Goal: Task Accomplishment & Management: Use online tool/utility

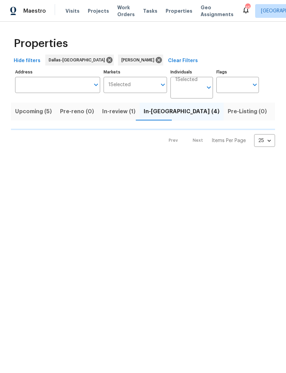
click at [67, 158] on html "Maestro Visits Projects Work Orders Tasks Properties Geo Assignments 45 Dallas …" at bounding box center [143, 79] width 286 height 158
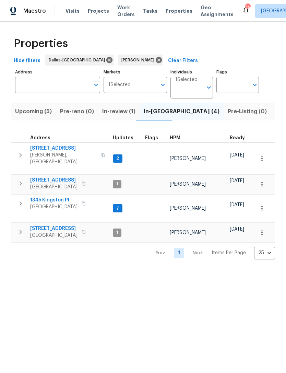
click at [61, 225] on span "[STREET_ADDRESS]" at bounding box center [53, 228] width 47 height 7
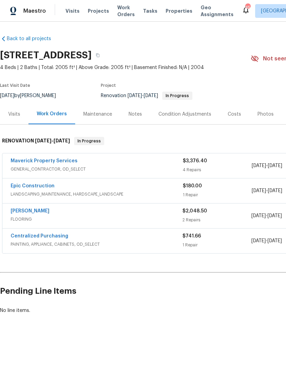
click at [42, 213] on link "Sherwin Williams" at bounding box center [30, 211] width 39 height 5
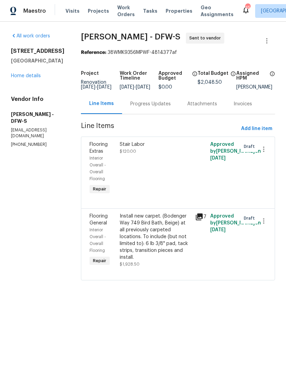
click at [138, 107] on div "Progress Updates" at bounding box center [150, 104] width 41 height 7
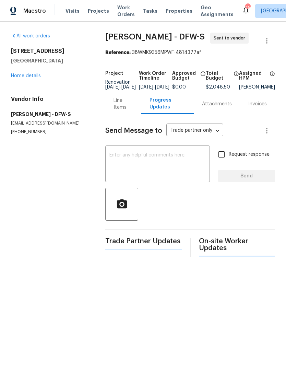
click at [176, 169] on textarea at bounding box center [158, 165] width 96 height 24
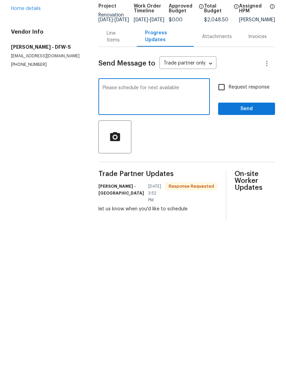
type textarea "Please schedule for next available"
click at [265, 172] on span "Send" at bounding box center [247, 176] width 46 height 9
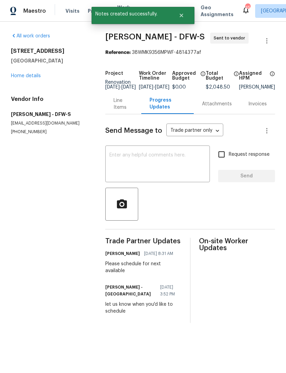
click at [31, 71] on div "9921 Boston Harbor Dr Providence Village, TX 76227 Home details" at bounding box center [50, 64] width 78 height 32
click at [36, 85] on div "All work orders 9921 Boston Harbor Dr Providence Village, TX 76227 Home details…" at bounding box center [50, 84] width 78 height 102
click at [35, 84] on div "All work orders 9921 Boston Harbor Dr Providence Village, TX 76227 Home details…" at bounding box center [50, 84] width 78 height 102
click at [31, 73] on link "Home details" at bounding box center [26, 75] width 30 height 5
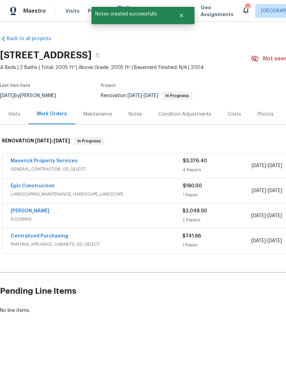
click at [42, 184] on link "Epic Construction" at bounding box center [33, 186] width 44 height 5
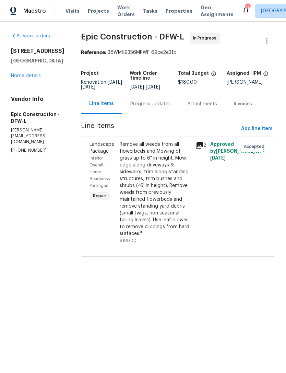
click at [148, 103] on div "Progress Updates" at bounding box center [150, 104] width 41 height 7
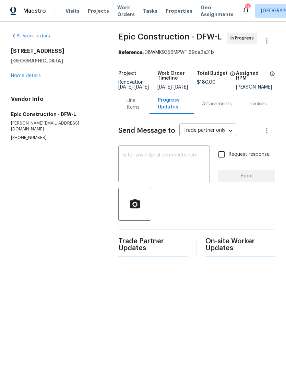
click at [170, 167] on textarea at bounding box center [164, 165] width 83 height 24
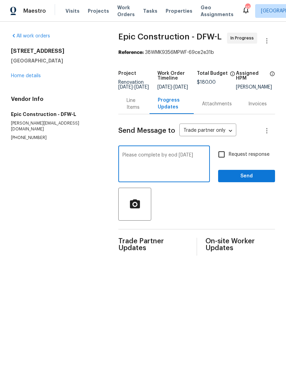
type textarea "Please complete by eod tomorrow"
click at [259, 179] on span "Send" at bounding box center [247, 176] width 46 height 9
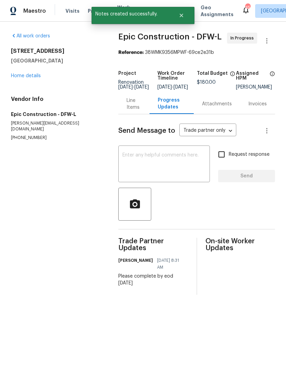
click at [37, 73] on link "Home details" at bounding box center [26, 75] width 30 height 5
